Goal: Task Accomplishment & Management: Manage account settings

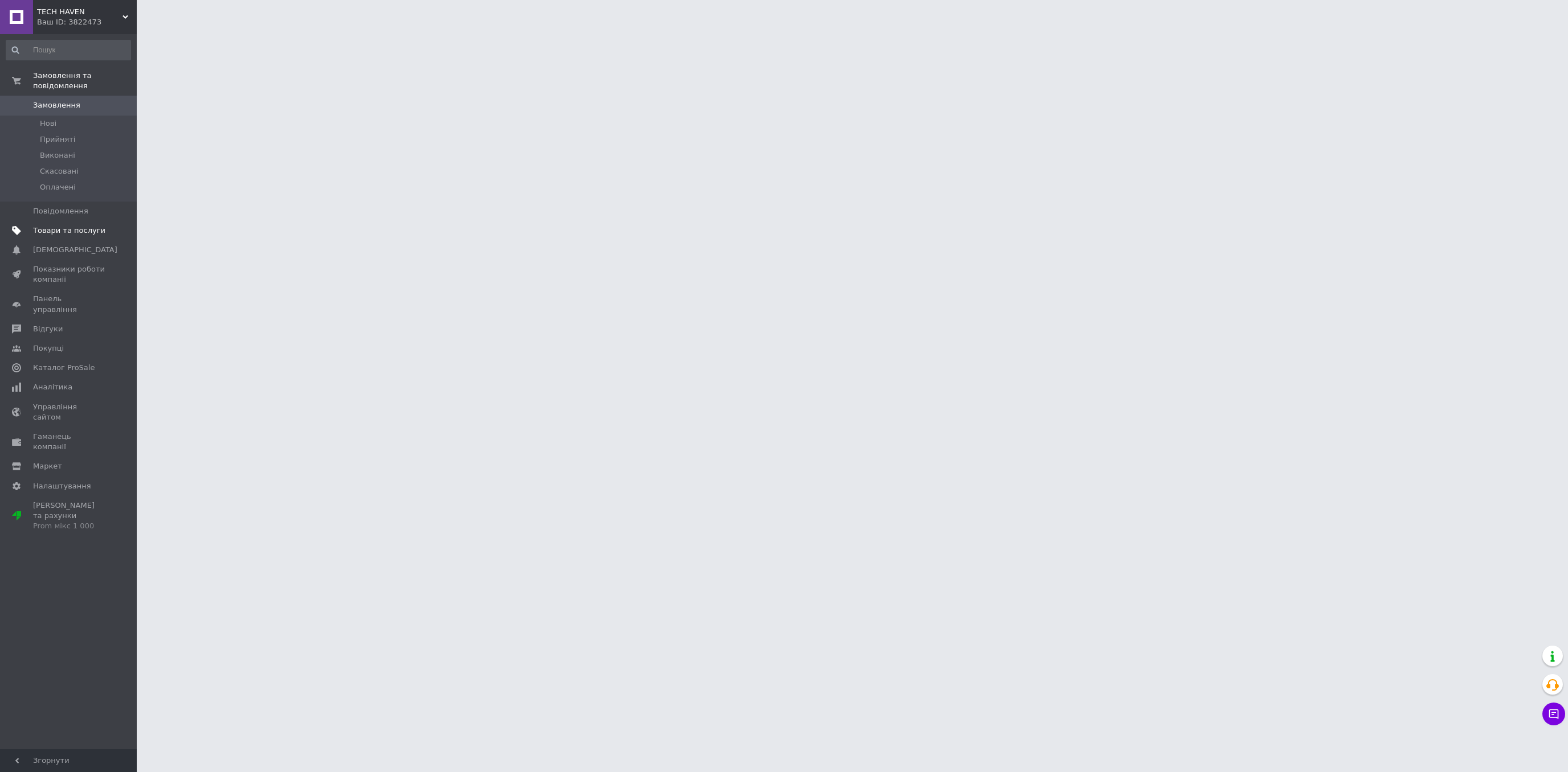
click at [37, 226] on span "Товари та послуги" at bounding box center [69, 231] width 72 height 10
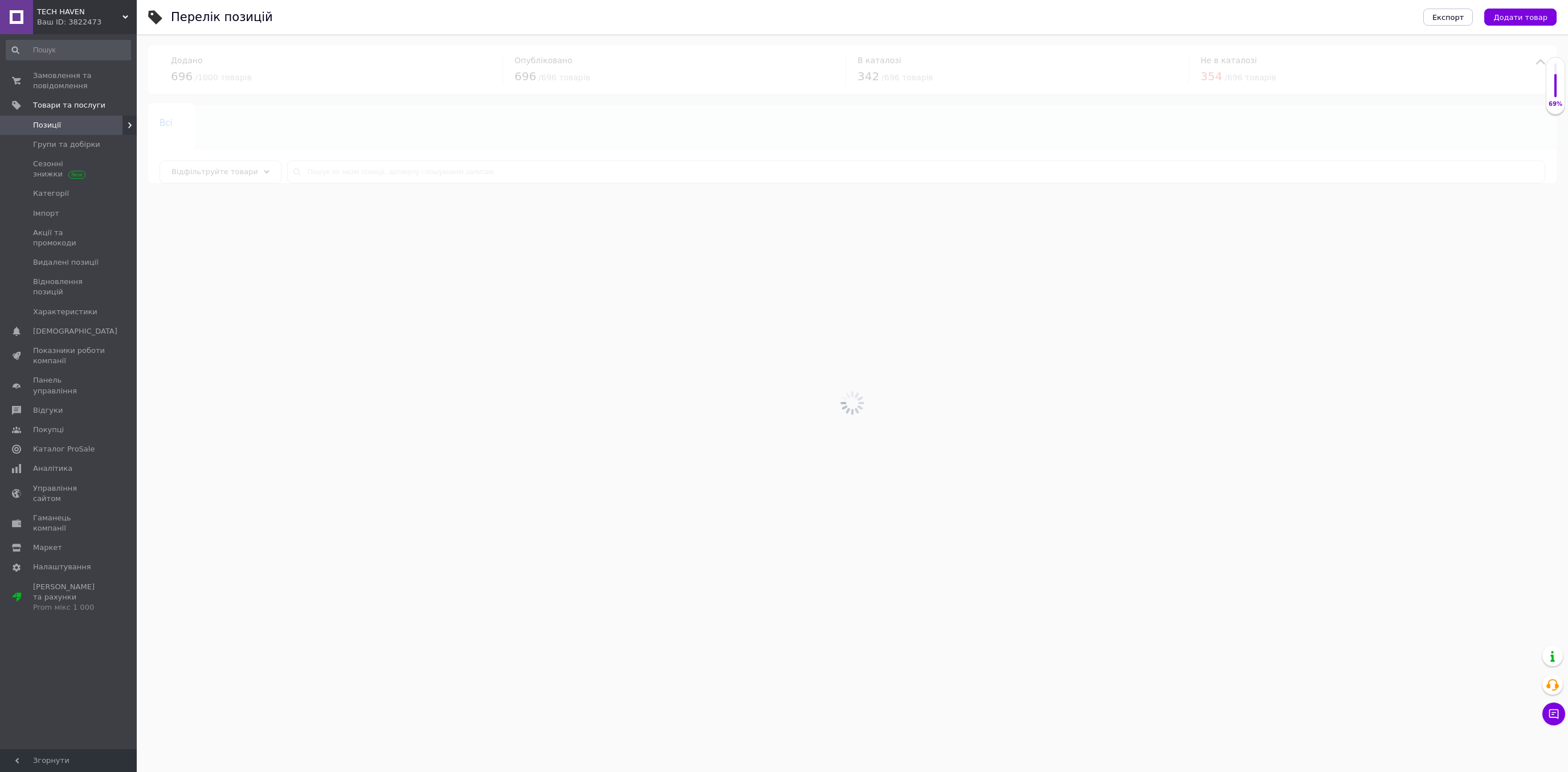
click at [309, 168] on div at bounding box center [852, 403] width 1431 height 738
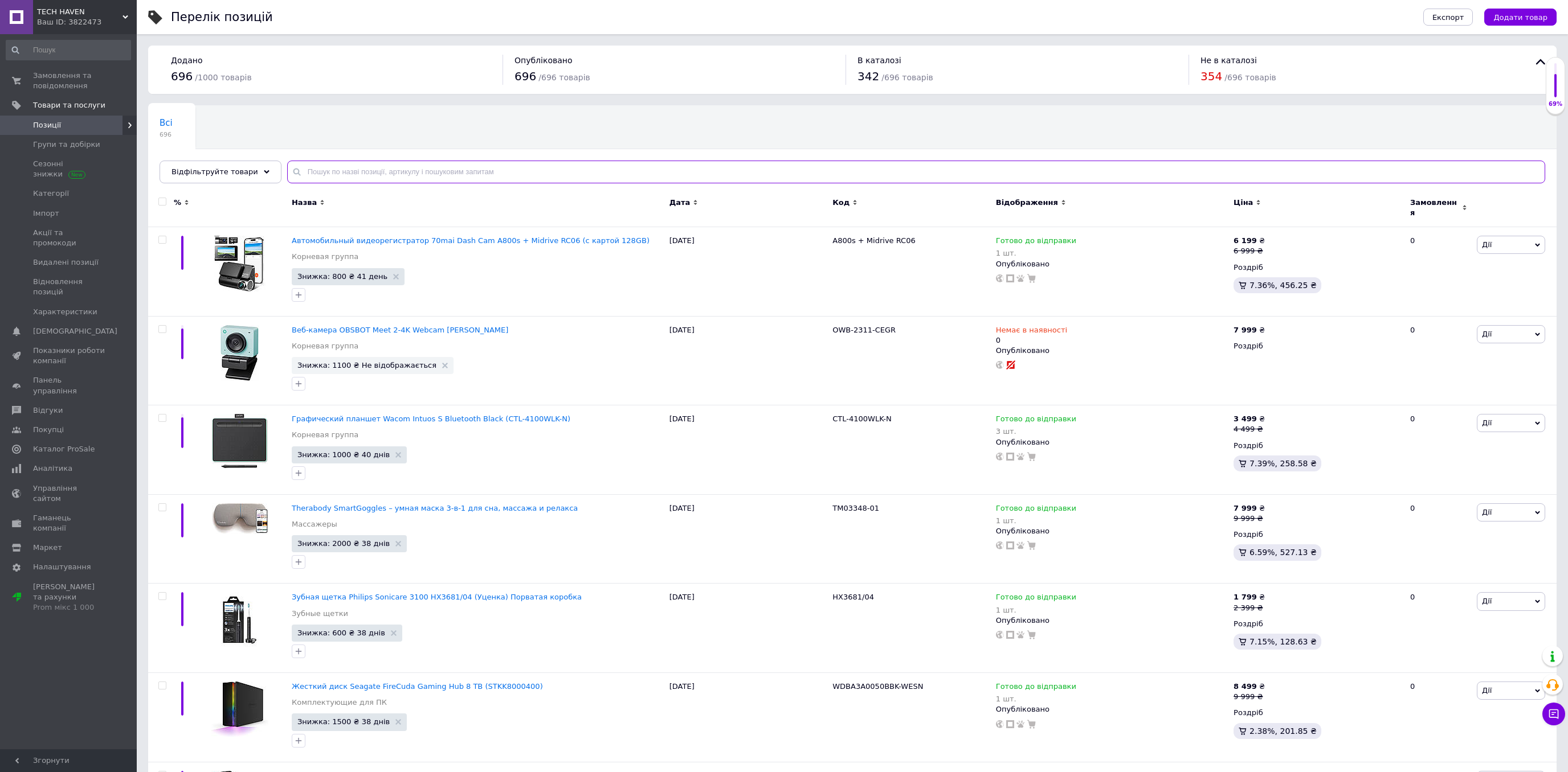
click at [332, 171] on input "text" at bounding box center [916, 172] width 1258 height 23
paste input "42171"
type input "42171"
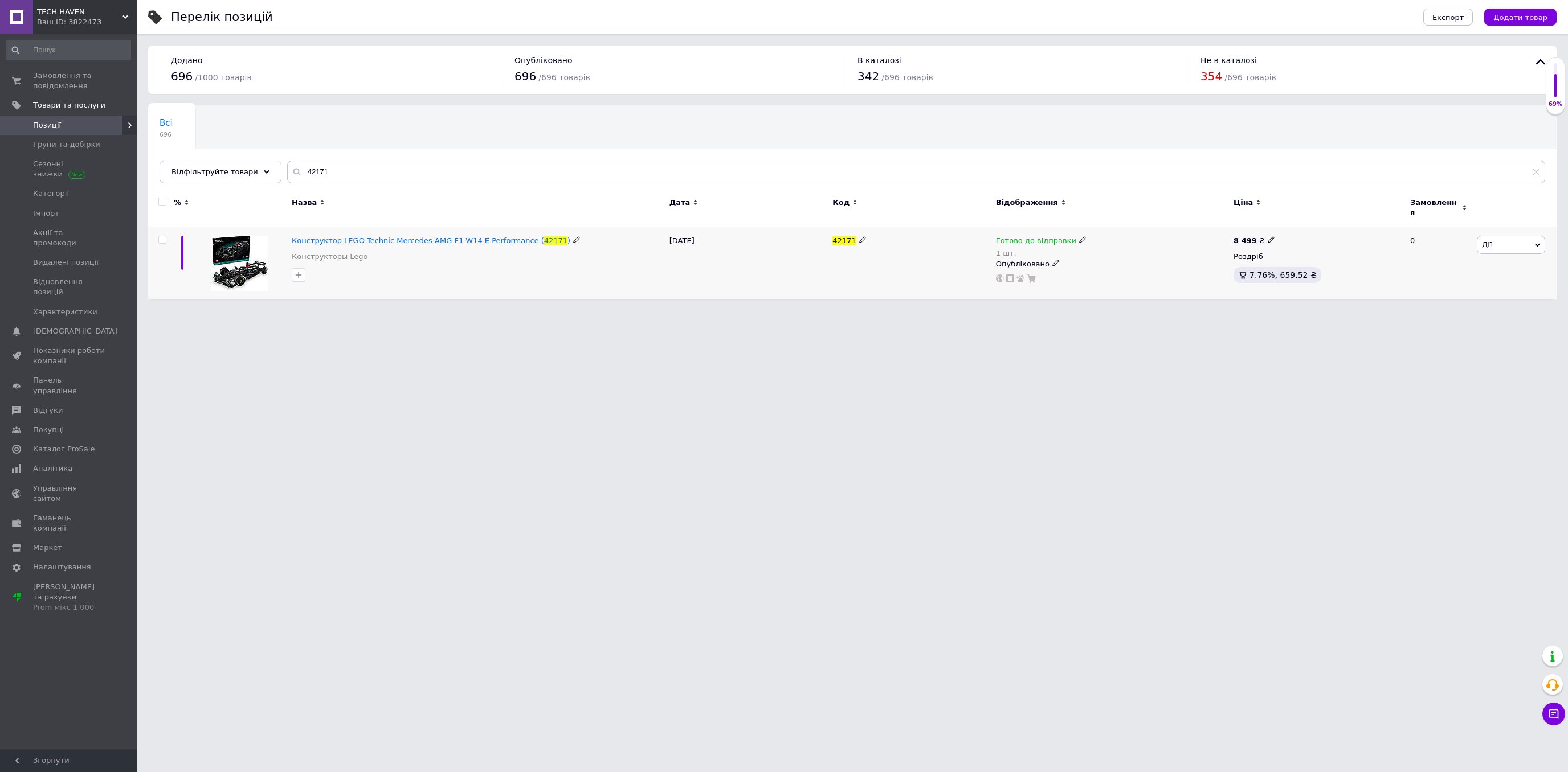
click at [1079, 236] on span at bounding box center [1082, 240] width 7 height 8
click at [1097, 273] on li "Немає в наявності" at bounding box center [1141, 281] width 108 height 16
click at [1102, 267] on input "1" at bounding box center [1130, 275] width 86 height 23
type input "0"
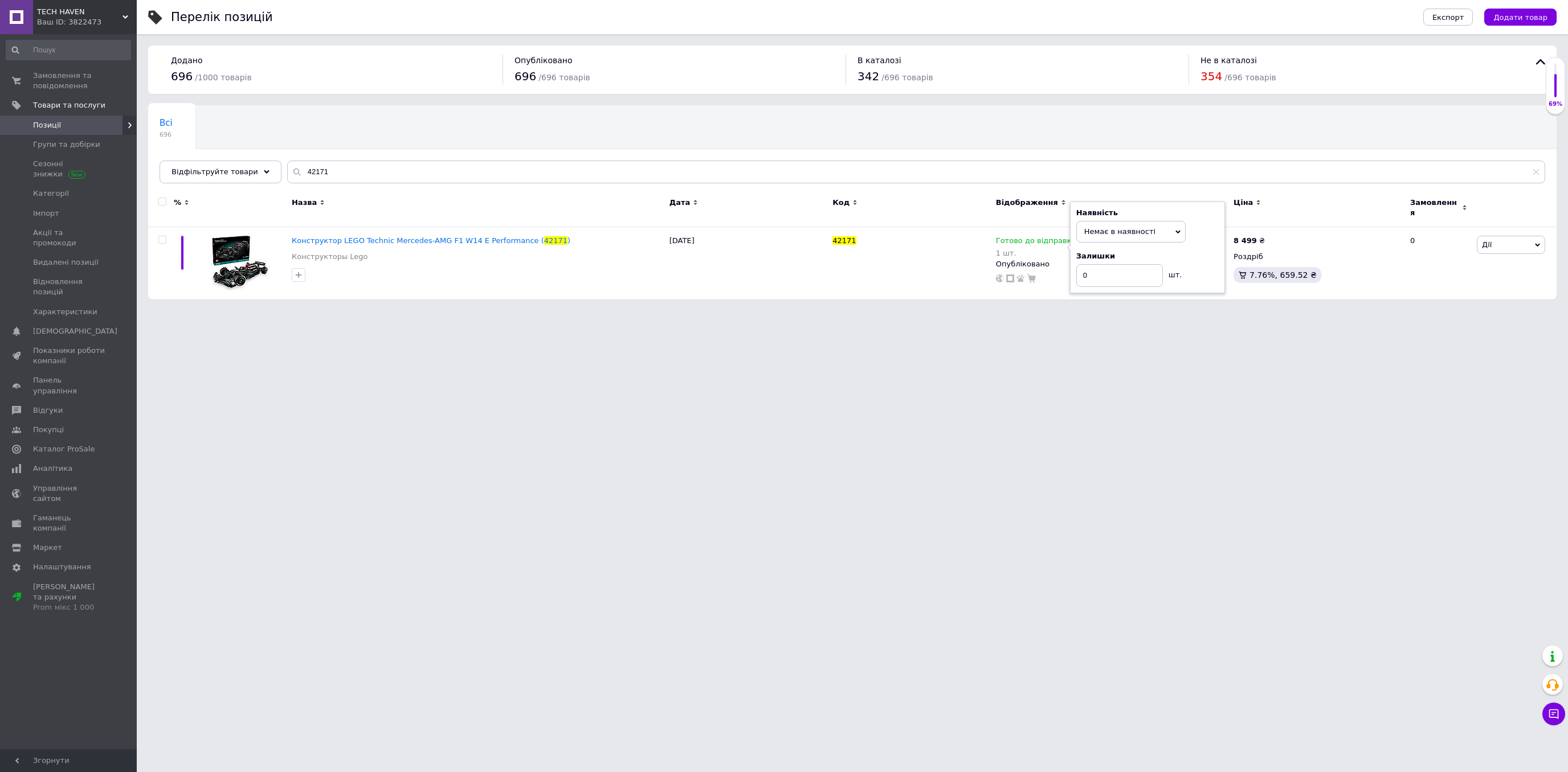
click at [1006, 311] on html "TECH HAVEN Ваш ID: 3822473 Сайт TECH HAVEN Кабінет покупця Перевірити стан сист…" at bounding box center [784, 155] width 1568 height 311
click at [956, 311] on html "TECH HAVEN Ваш ID: 3822473 Сайт TECH HAVEN Кабінет покупця Перевірити стан сист…" at bounding box center [784, 155] width 1568 height 311
